Goal: Task Accomplishment & Management: Complete application form

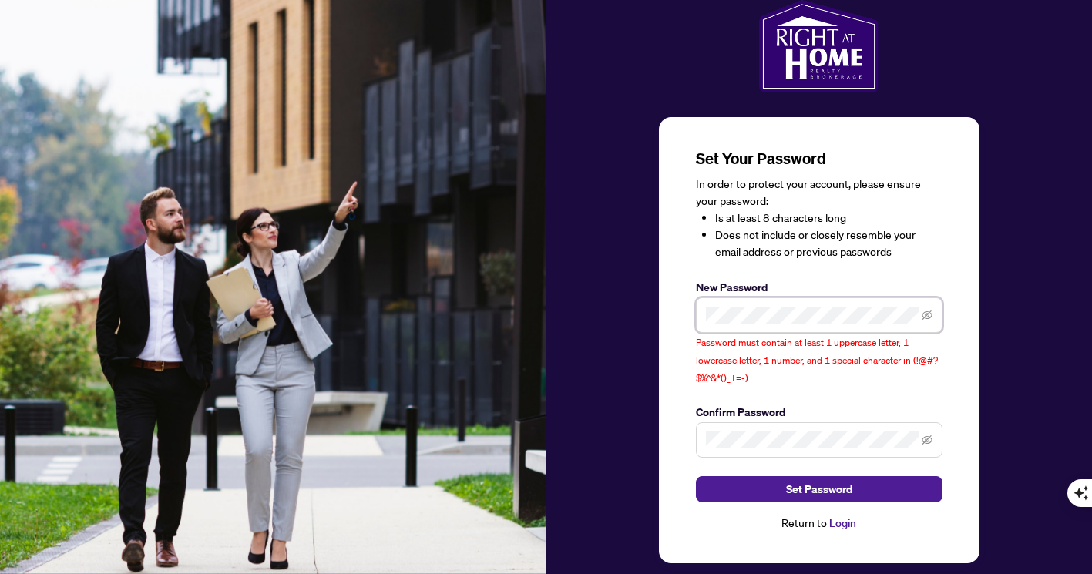
click at [532, 238] on div "Set Your Password In order to protect your account, please ensure your password…" at bounding box center [546, 300] width 1092 height 600
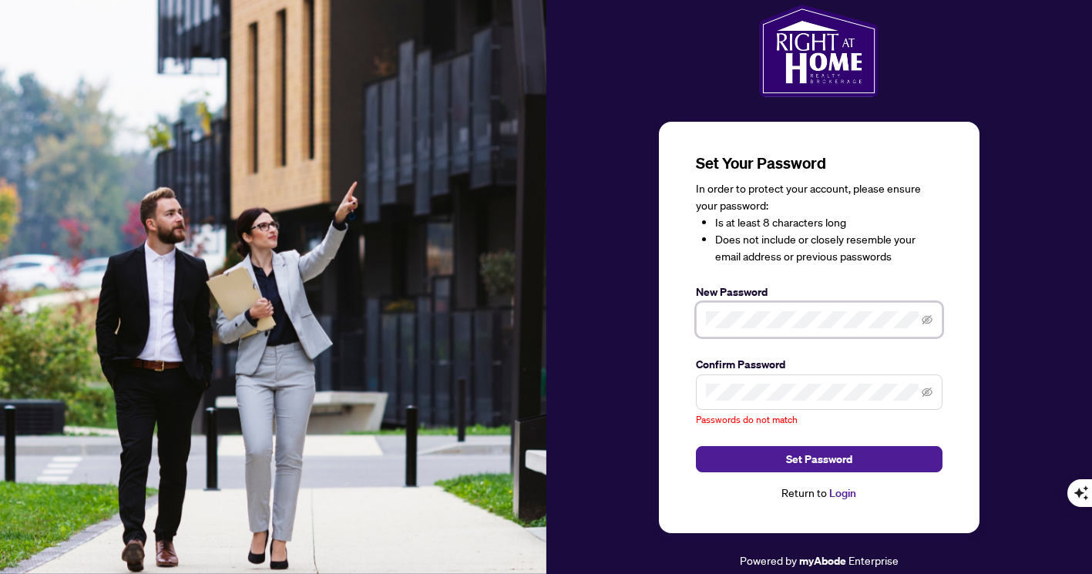
click at [490, 288] on div "Set Your Password In order to protect your account, please ensure your password…" at bounding box center [546, 287] width 1092 height 574
click at [402, 289] on div "Set Your Password In order to protect your account, please ensure your password…" at bounding box center [546, 287] width 1092 height 574
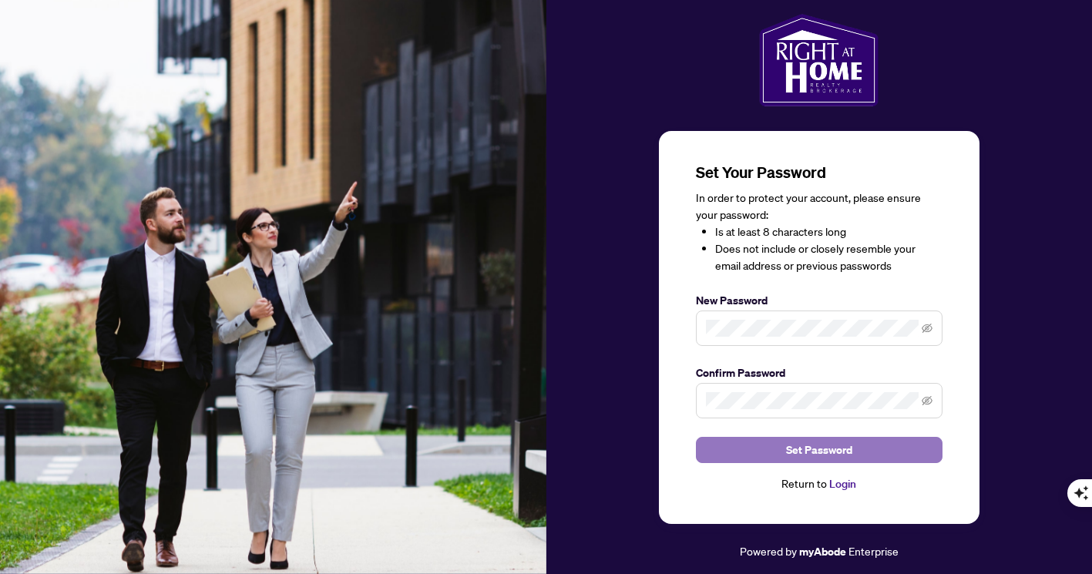
click at [823, 457] on span "Set Password" at bounding box center [819, 450] width 66 height 25
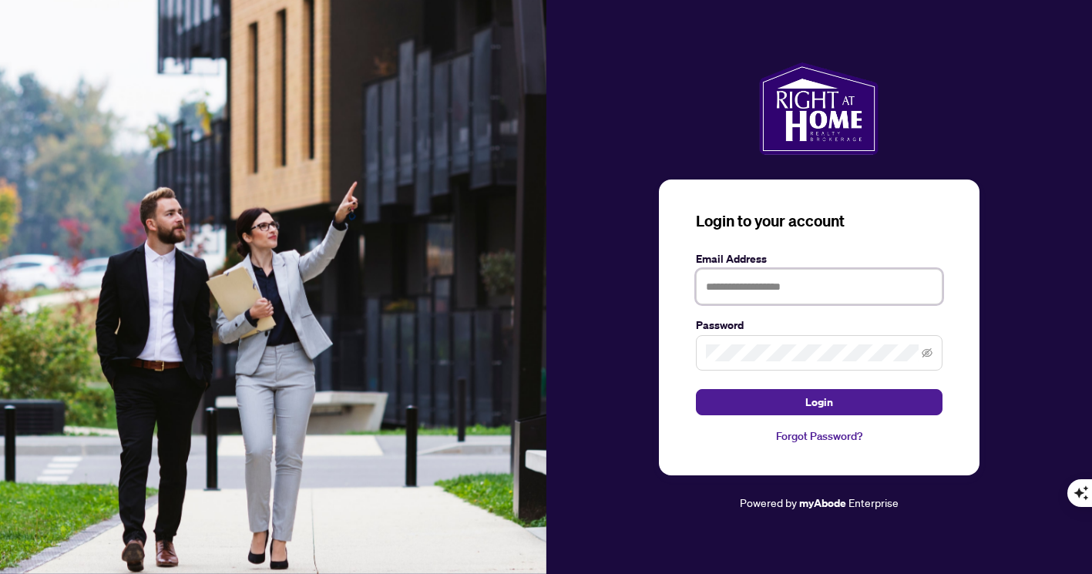
click at [836, 305] on input "text" at bounding box center [819, 286] width 247 height 35
click at [830, 291] on input "text" at bounding box center [819, 286] width 247 height 35
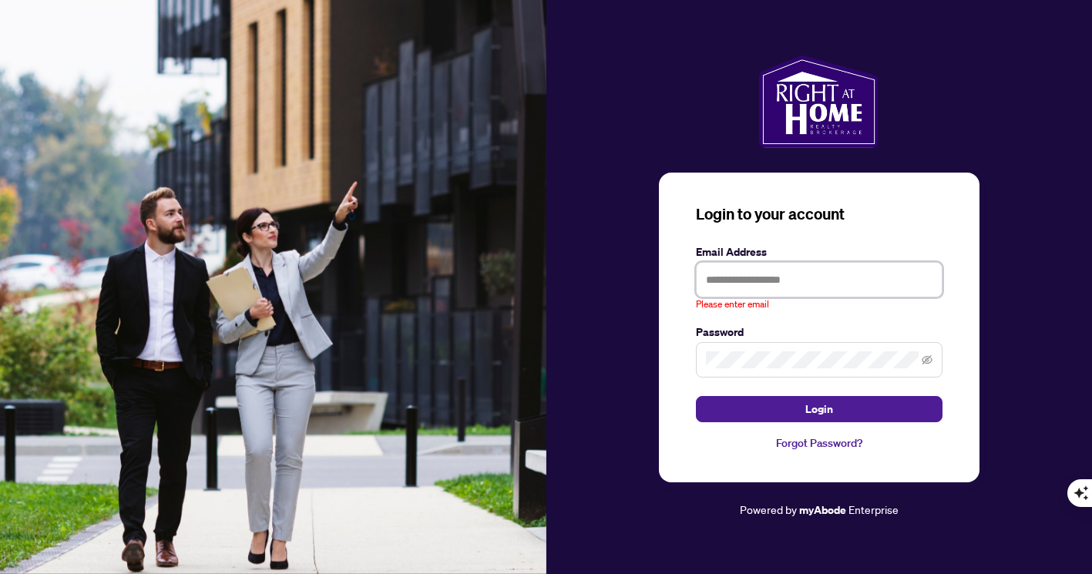
click at [800, 267] on input "text" at bounding box center [819, 279] width 247 height 35
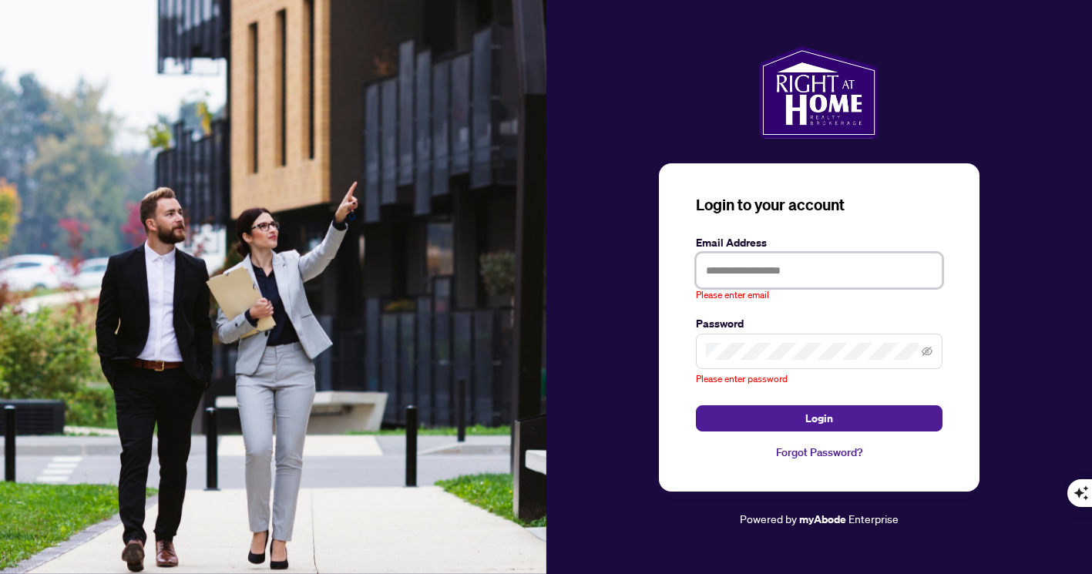
type input "**********"
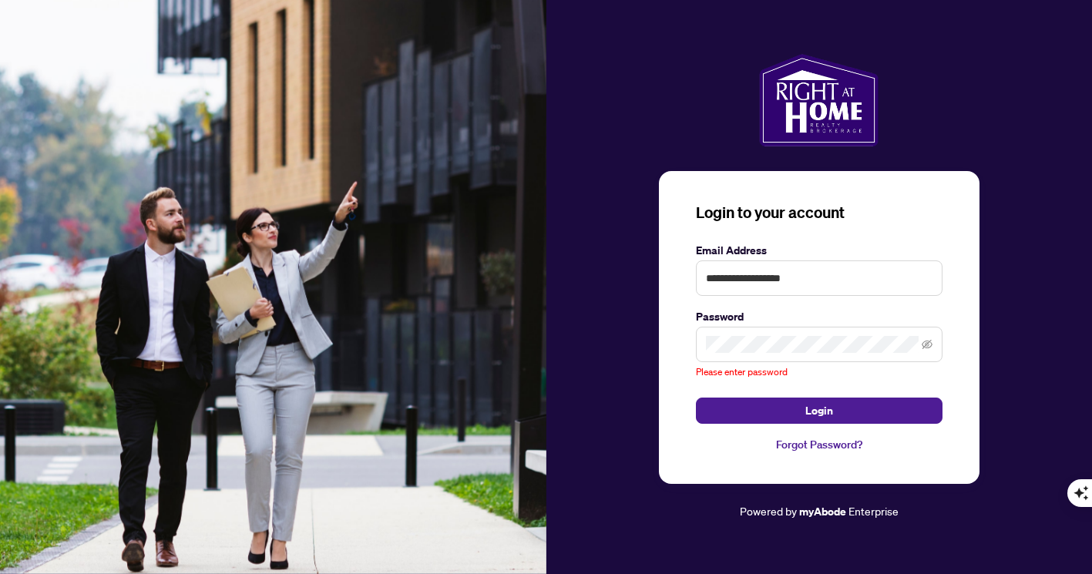
click at [748, 356] on span at bounding box center [819, 344] width 247 height 35
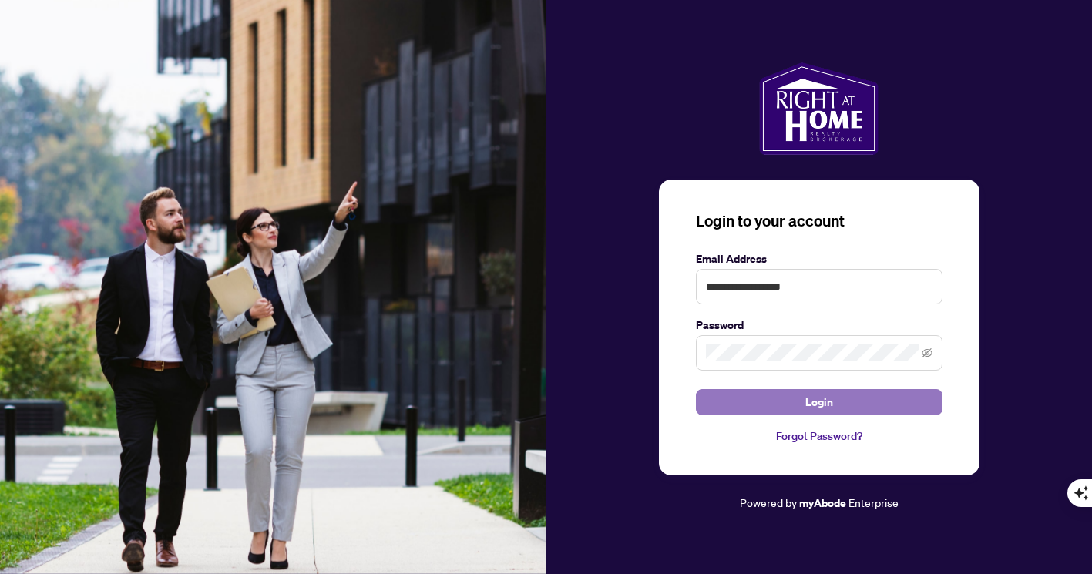
click at [799, 393] on button "Login" at bounding box center [819, 402] width 247 height 26
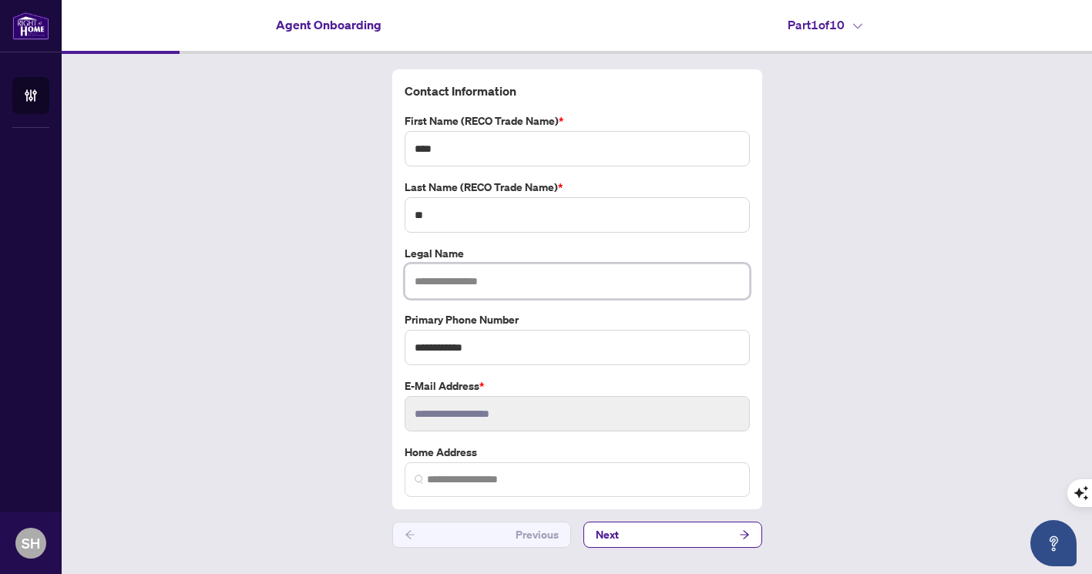
click at [661, 279] on input "text" at bounding box center [577, 281] width 345 height 35
type input "*********"
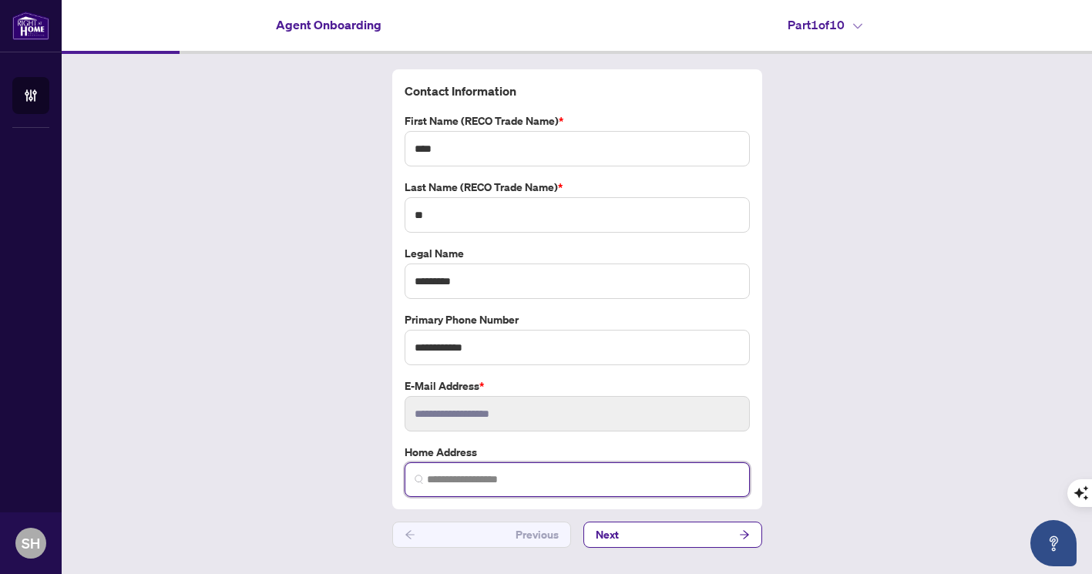
click at [556, 473] on input "search" at bounding box center [583, 480] width 313 height 16
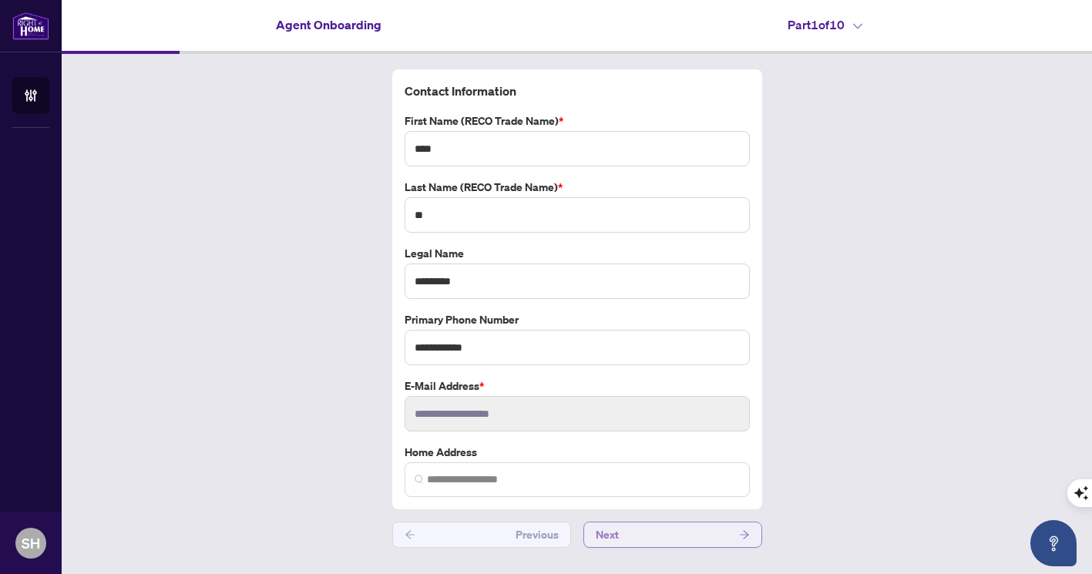
click at [641, 533] on button "Next" at bounding box center [673, 535] width 179 height 26
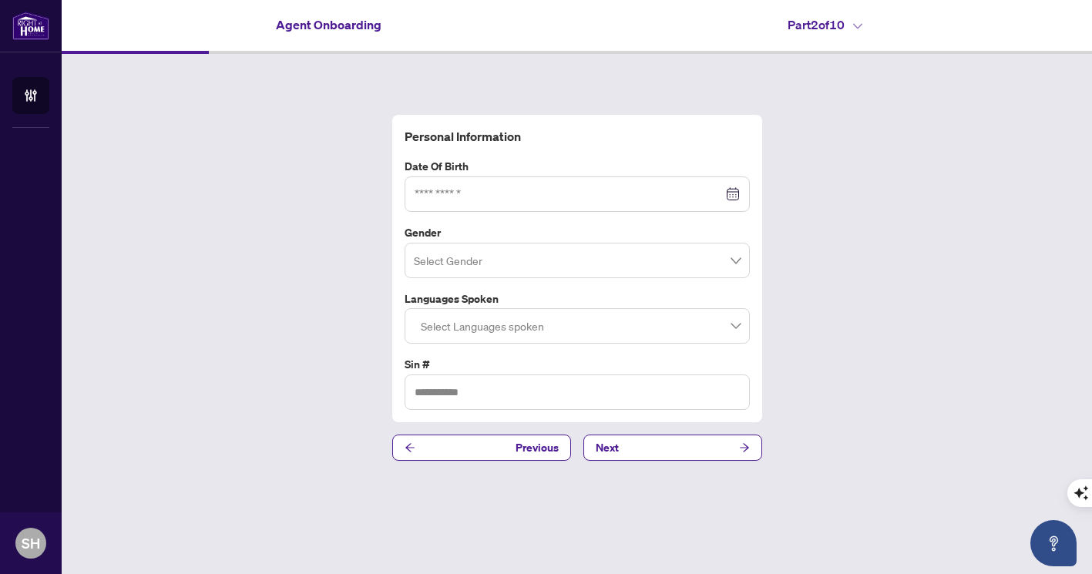
click at [844, 19] on h4 "Part 2 of 10" at bounding box center [825, 24] width 75 height 19
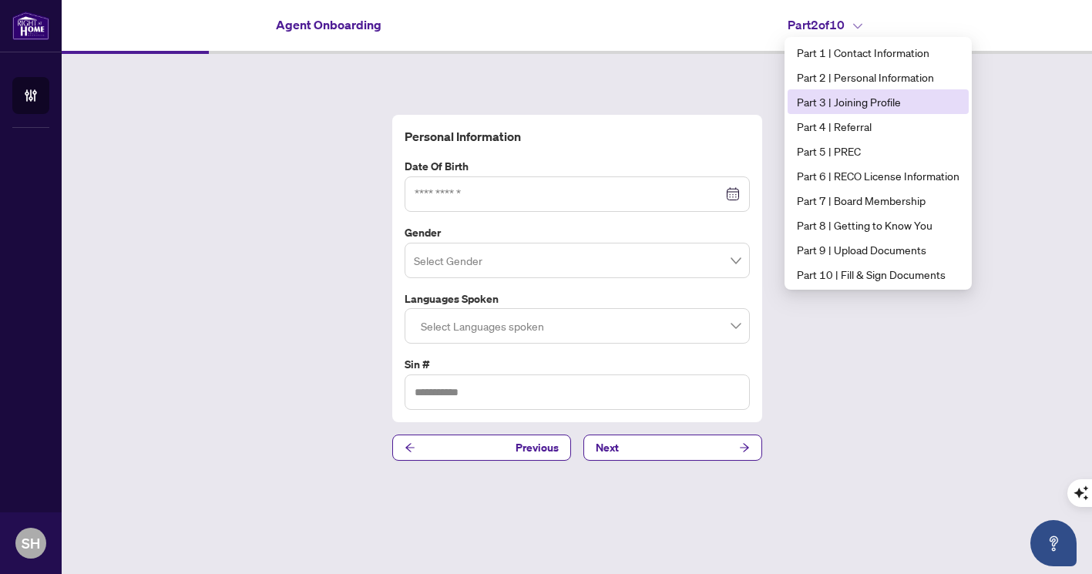
click at [851, 94] on span "Part 3 | Joining Profile" at bounding box center [878, 101] width 163 height 17
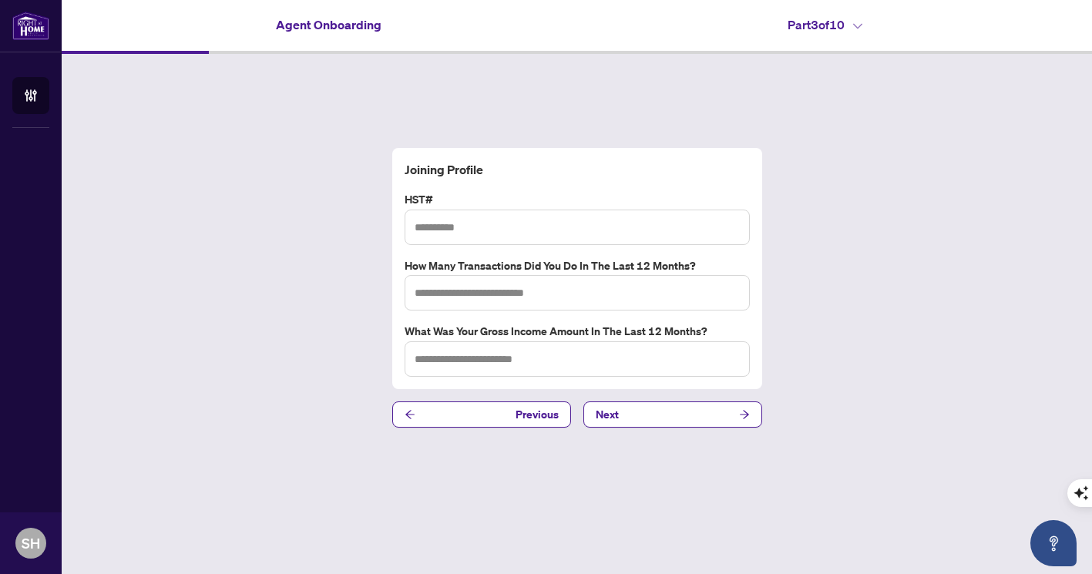
click at [831, 35] on div "Agent Onboarding Part 3 of 10" at bounding box center [577, 24] width 1031 height 49
click at [847, 24] on h4 "Part 3 of 10" at bounding box center [825, 24] width 75 height 19
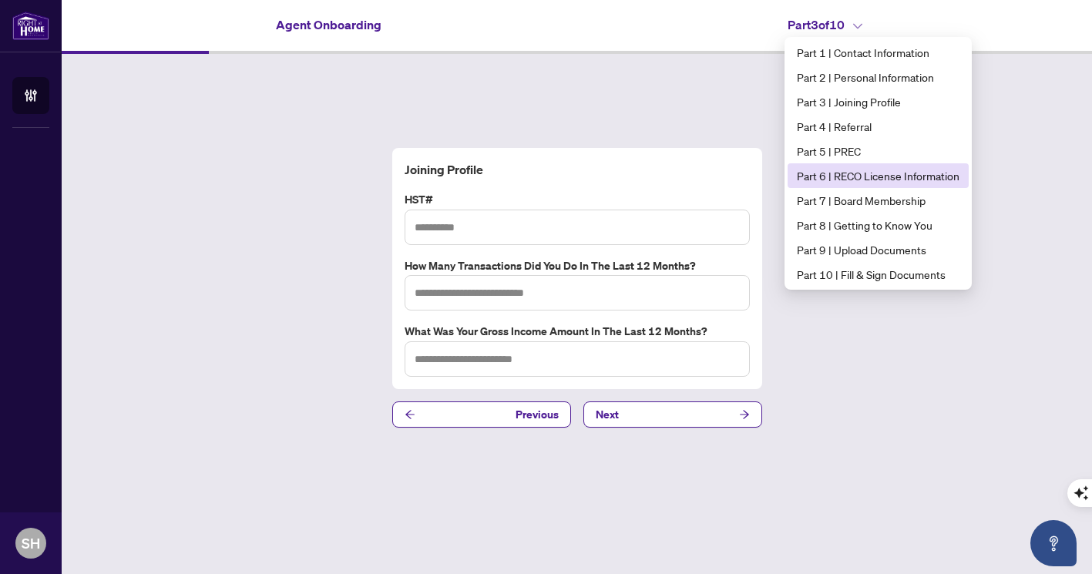
click at [843, 171] on span "Part 6 | RECO License Information" at bounding box center [878, 175] width 163 height 17
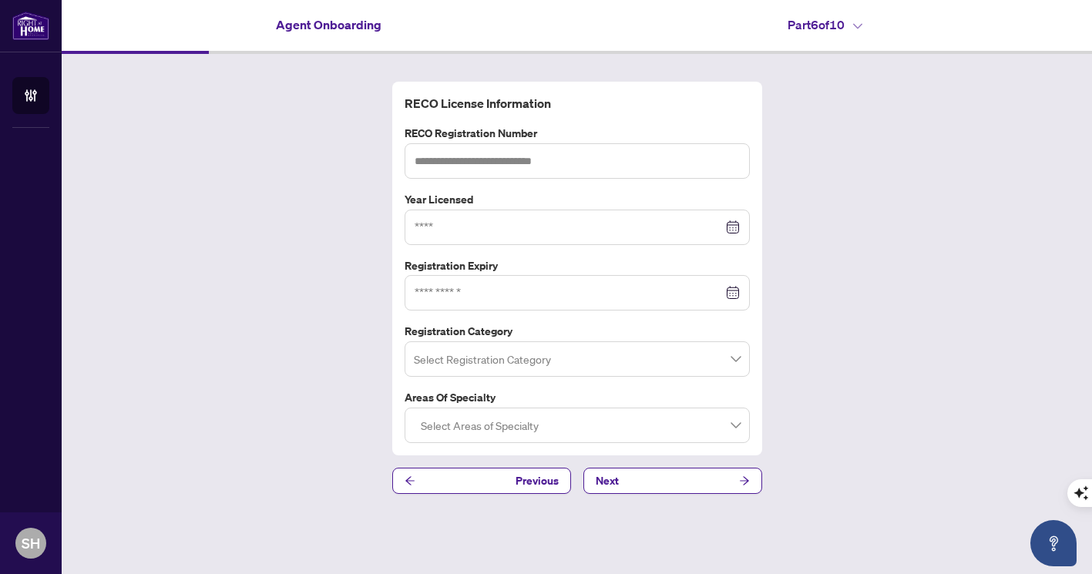
click at [840, 30] on h4 "Part 6 of 10" at bounding box center [825, 24] width 75 height 19
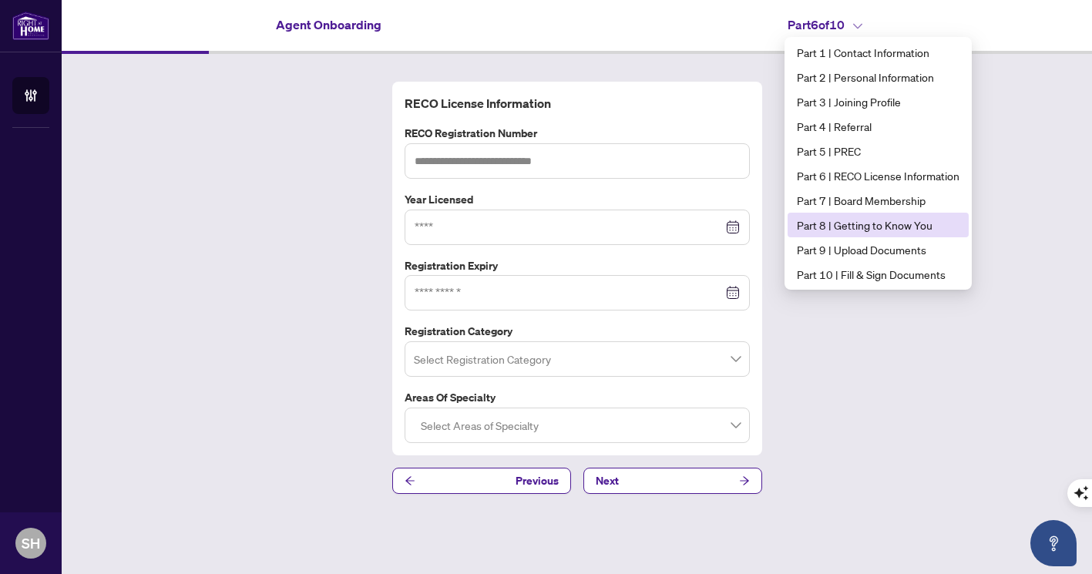
click at [891, 226] on span "Part 8 | Getting to Know You" at bounding box center [878, 225] width 163 height 17
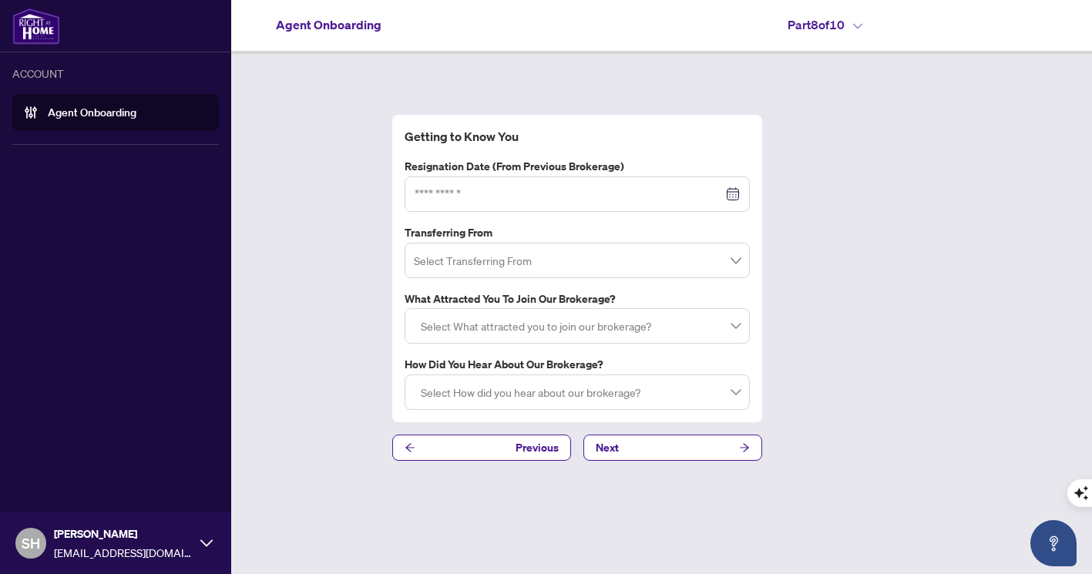
click at [48, 113] on link "Agent Onboarding" at bounding box center [92, 113] width 89 height 14
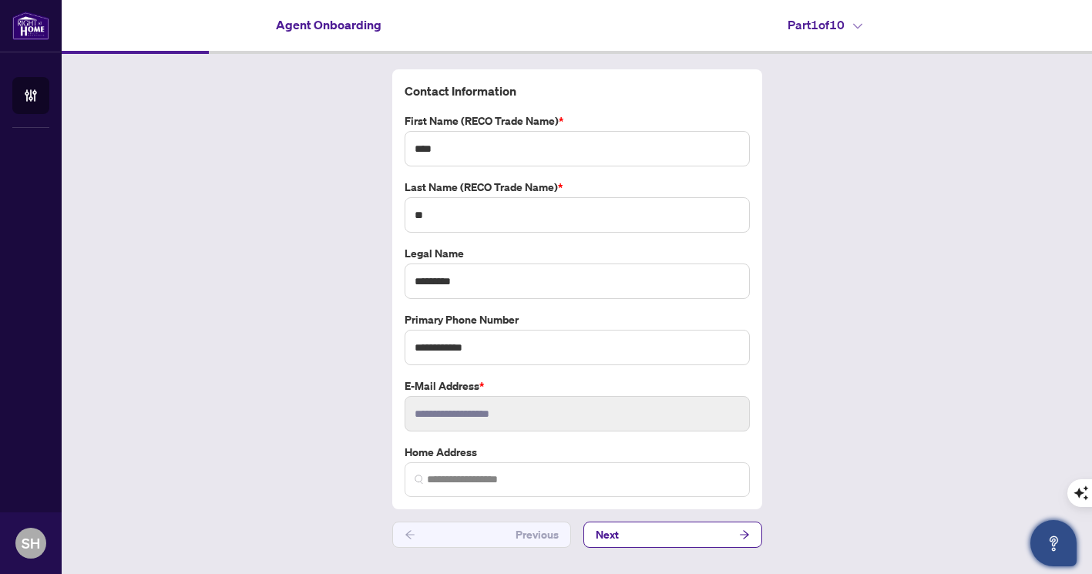
click at [1048, 540] on icon "Open asap" at bounding box center [1054, 543] width 19 height 19
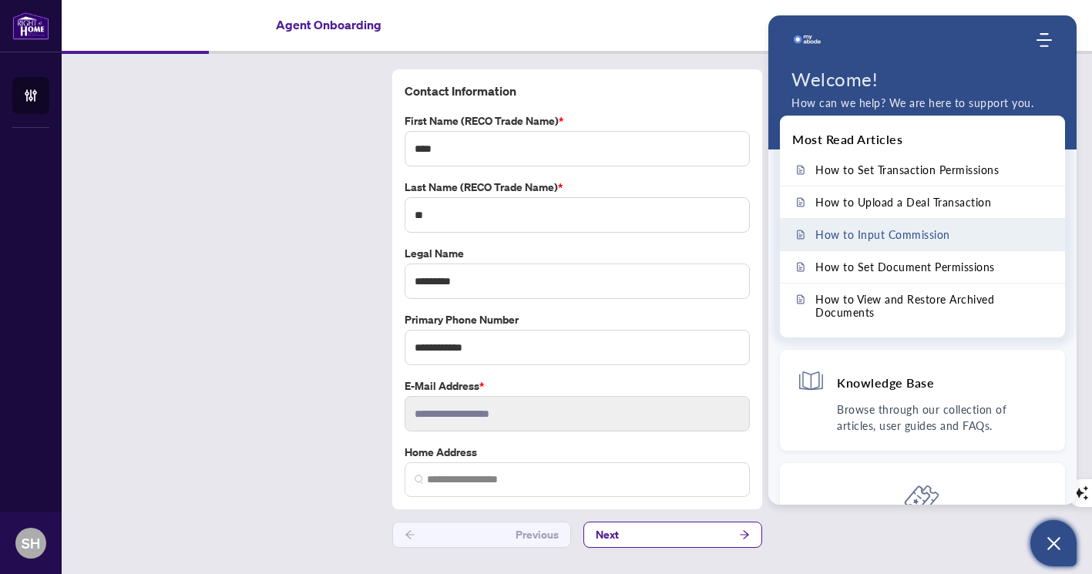
scroll to position [96, 0]
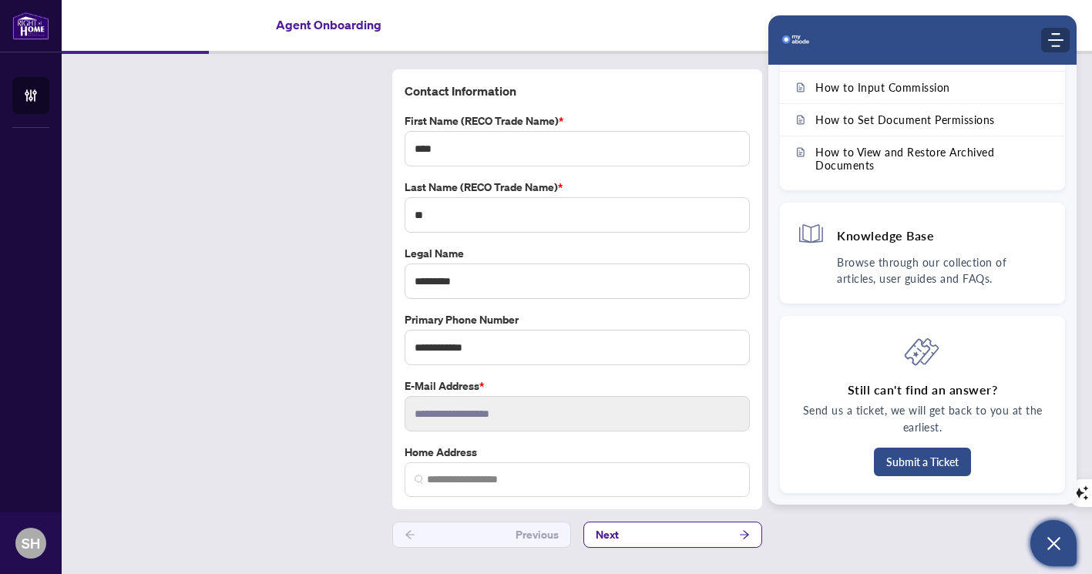
click at [1064, 36] on div "Modules Menu" at bounding box center [1055, 39] width 19 height 15
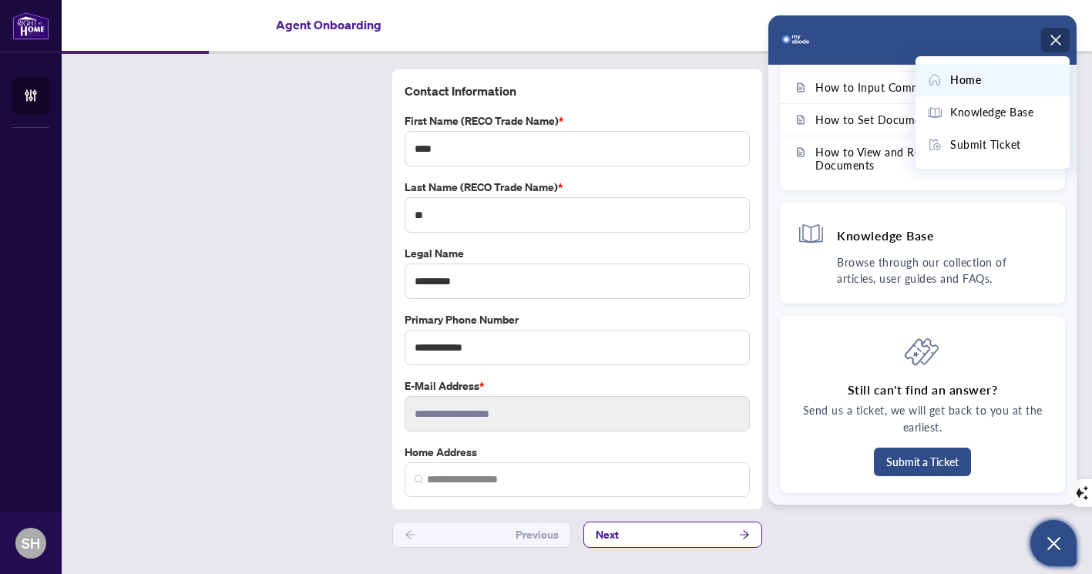
click at [1015, 81] on div "Home" at bounding box center [992, 80] width 131 height 17
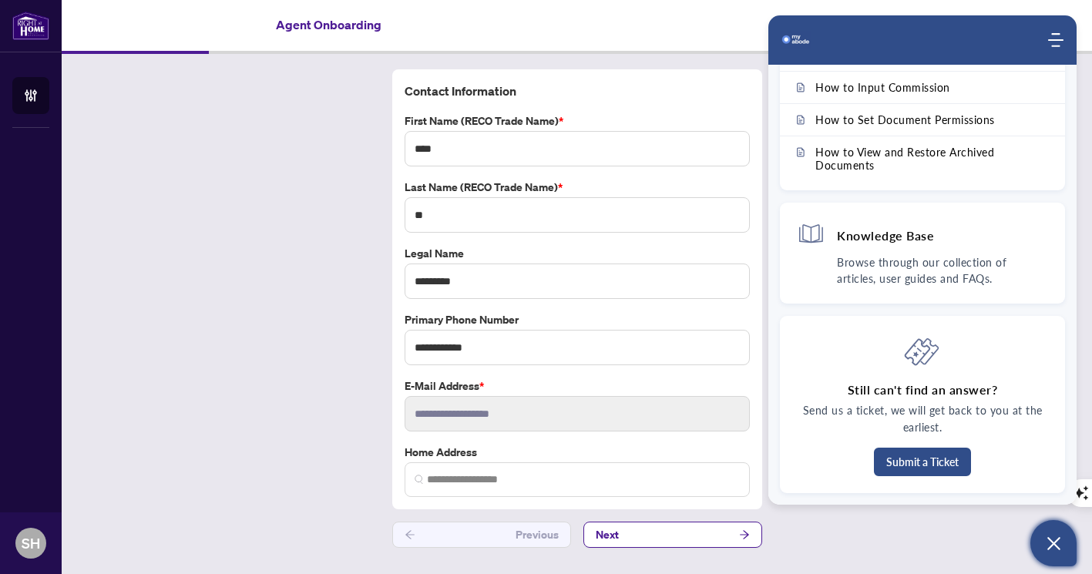
click at [560, 15] on div "Agent Onboarding" at bounding box center [328, 24] width 497 height 19
